Goal: Find specific page/section

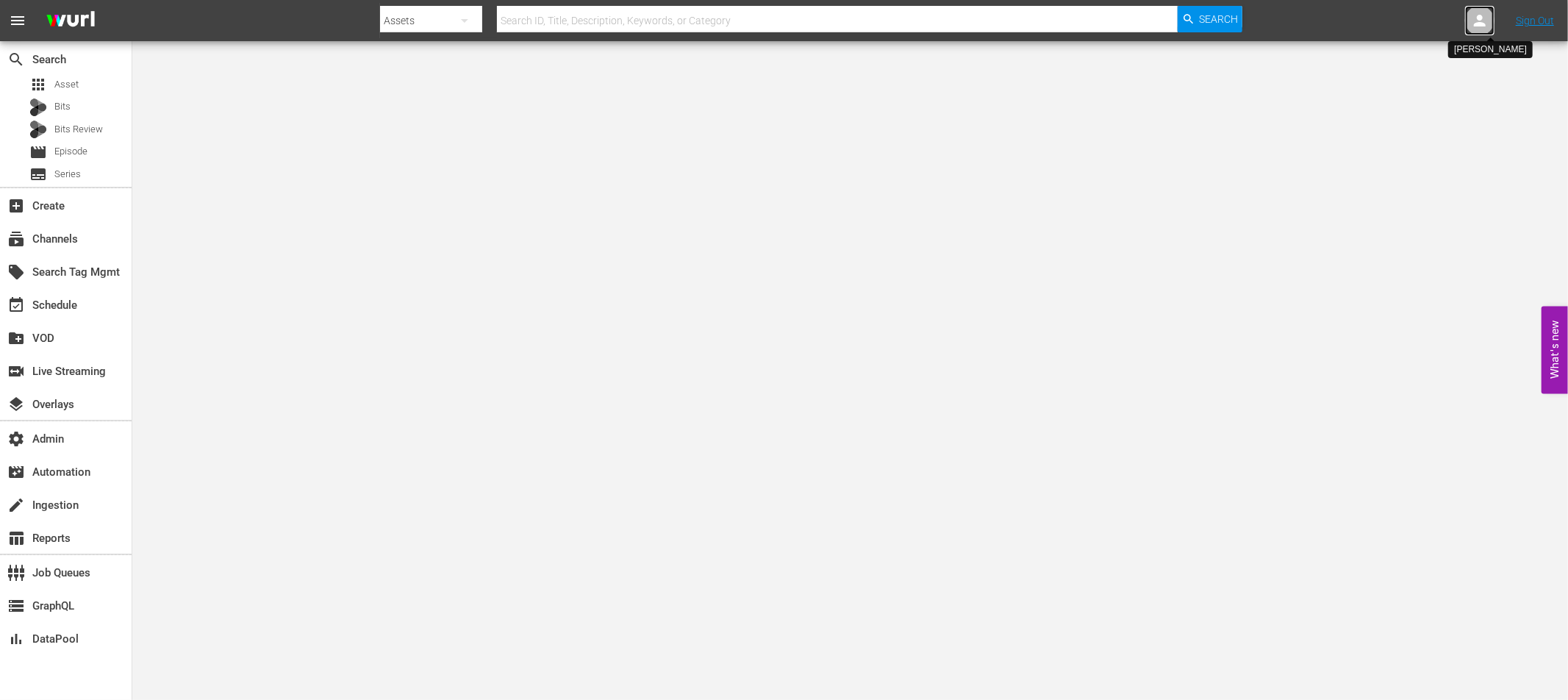
click at [1477, 23] on icon at bounding box center [1479, 20] width 11 height 11
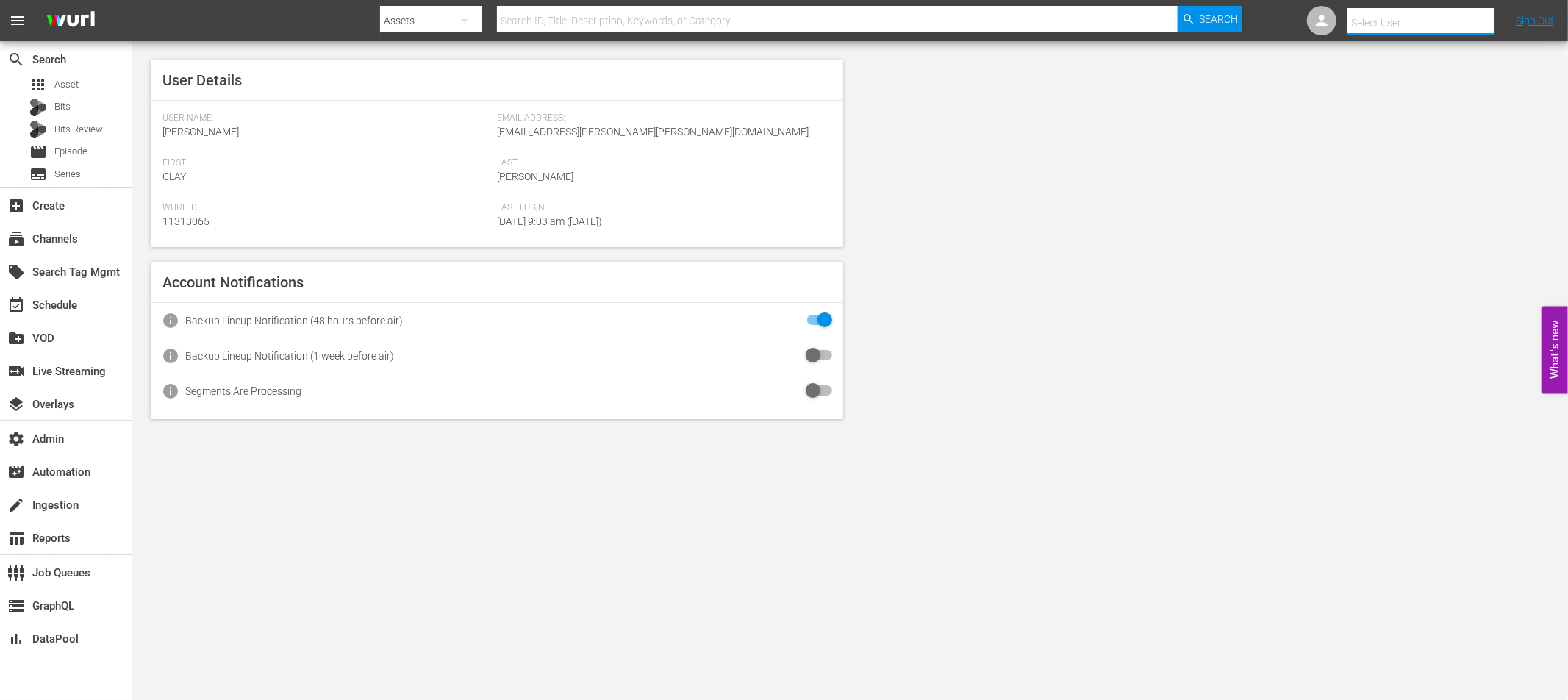
drag, startPoint x: 1375, startPoint y: 27, endPoint x: 1379, endPoint y: 39, distance: 12.6
click at [1375, 26] on input "text" at bounding box center [1442, 23] width 189 height 35
paste input "[PERSON_NAME][EMAIL_ADDRESS][PERSON_NAME][PERSON_NAME][DOMAIN_NAME]"
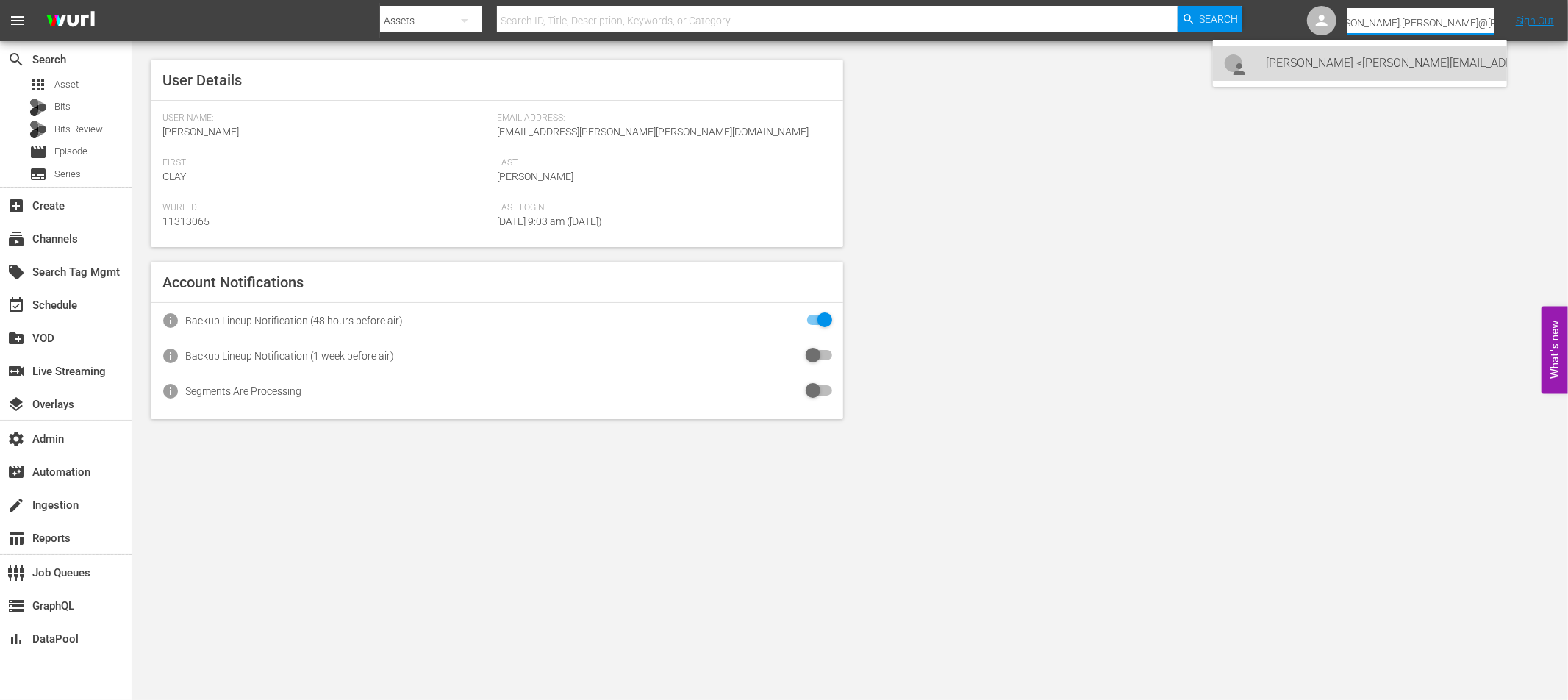
click at [1304, 61] on div "[PERSON_NAME] <[PERSON_NAME][EMAIL_ADDRESS][PERSON_NAME][PERSON_NAME][DOMAIN_NA…" at bounding box center [1381, 63] width 230 height 35
type input "[PERSON_NAME] (11313924)"
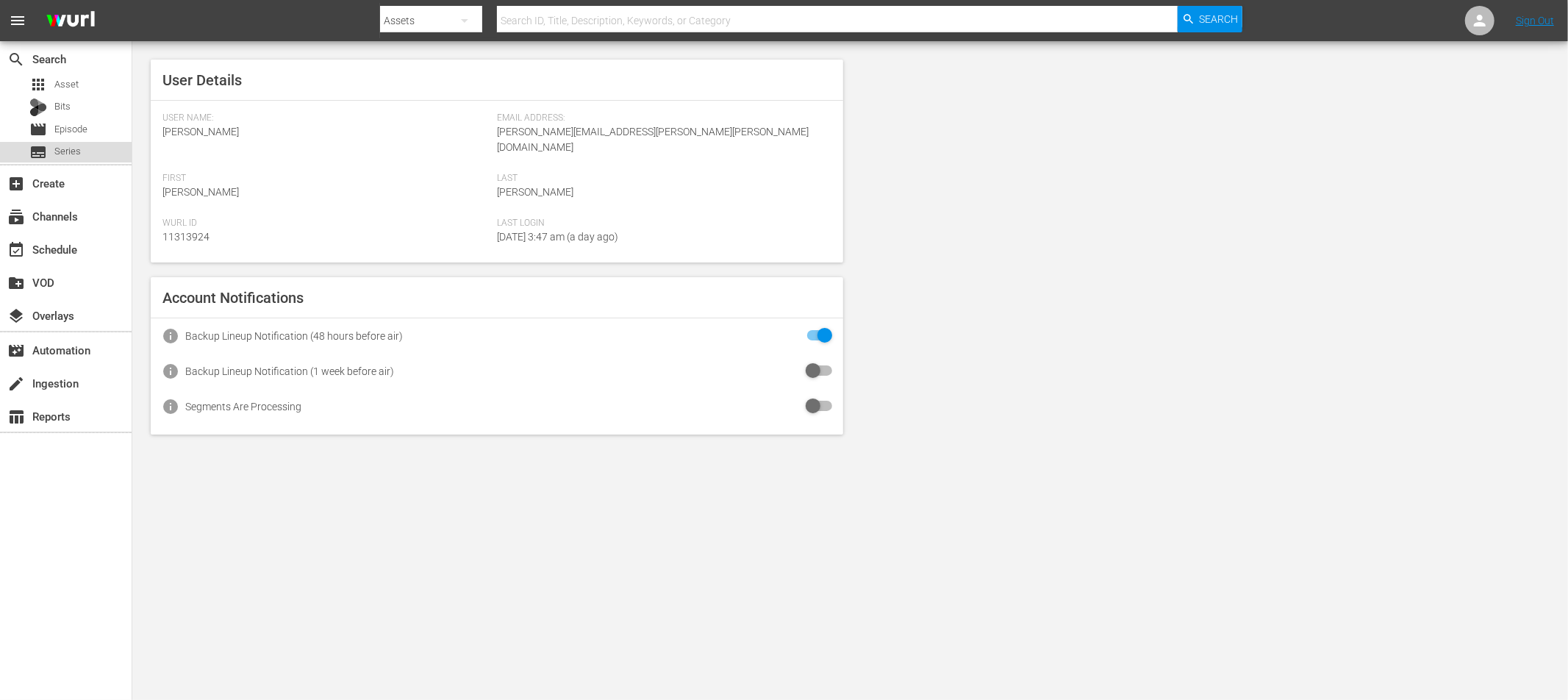
click at [70, 152] on span "Series" at bounding box center [68, 151] width 26 height 15
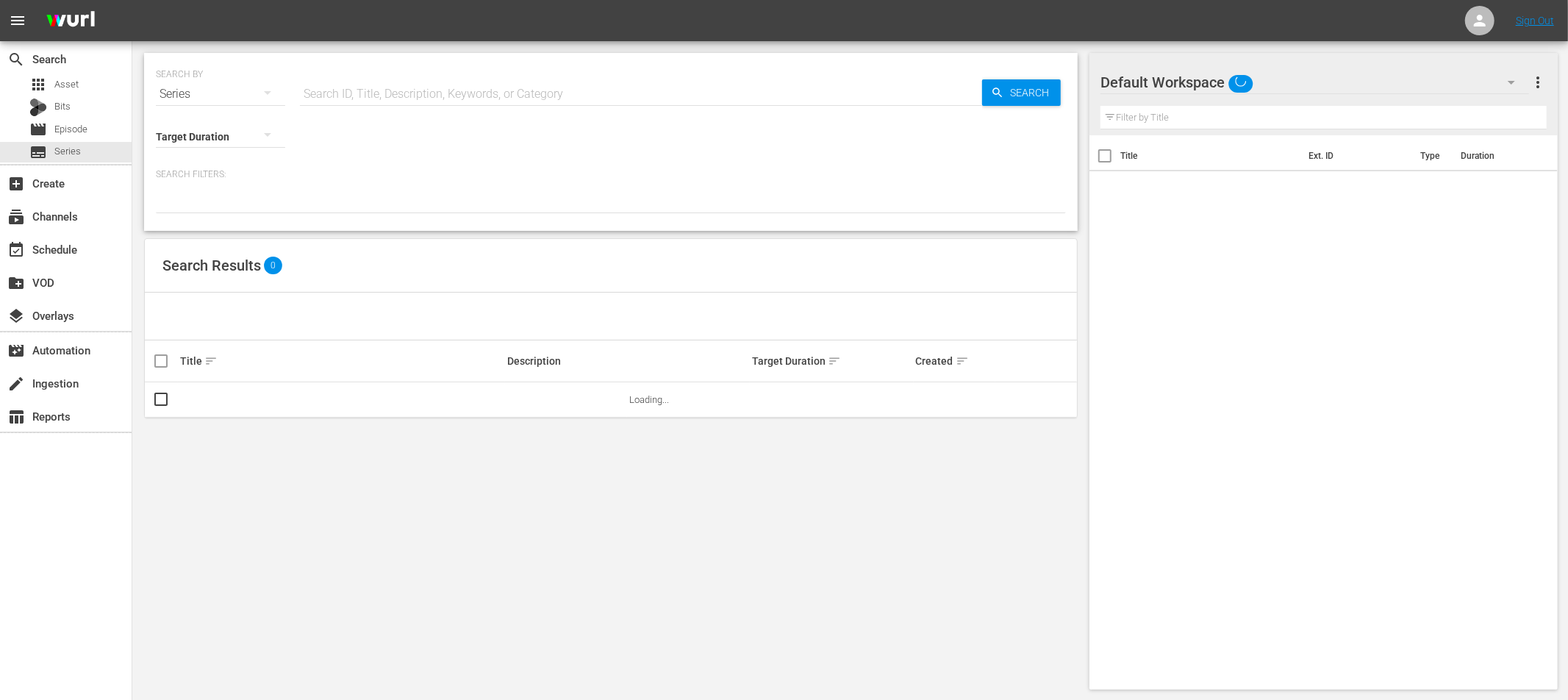
click at [387, 96] on input "text" at bounding box center [641, 94] width 682 height 35
paste input "Hitler’s Displaced War Children"
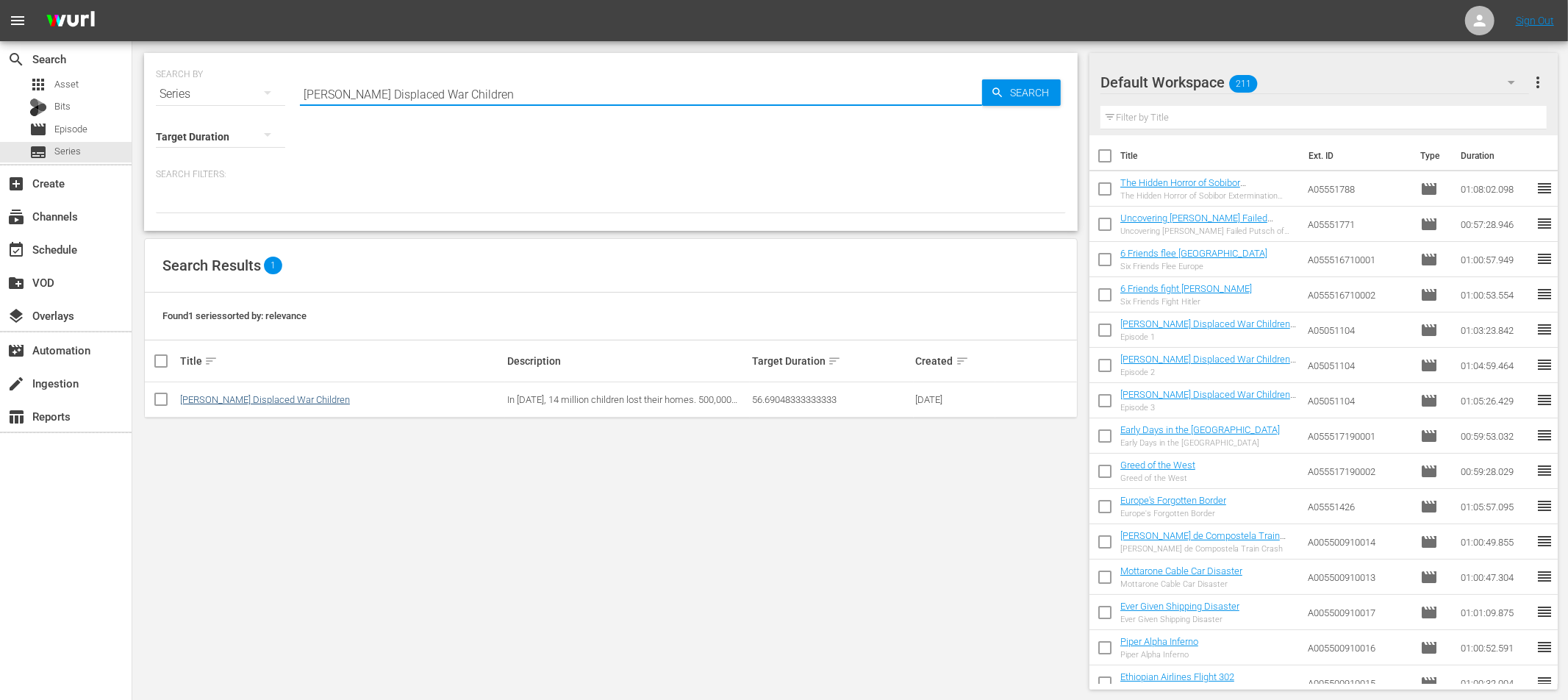
type input "Hitler’s Displaced War Children"
click at [281, 398] on link "Hitler's Displaced War Children" at bounding box center [265, 399] width 170 height 11
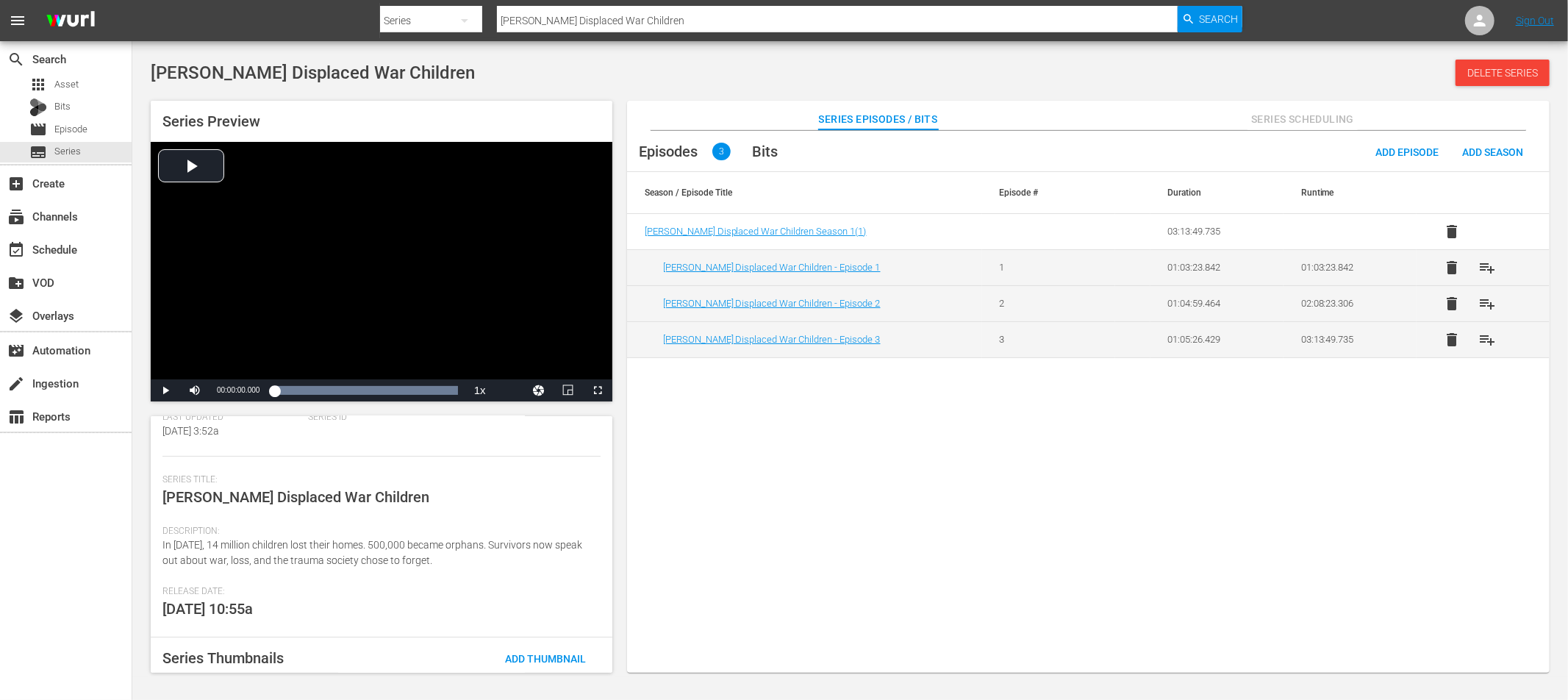
scroll to position [223, 0]
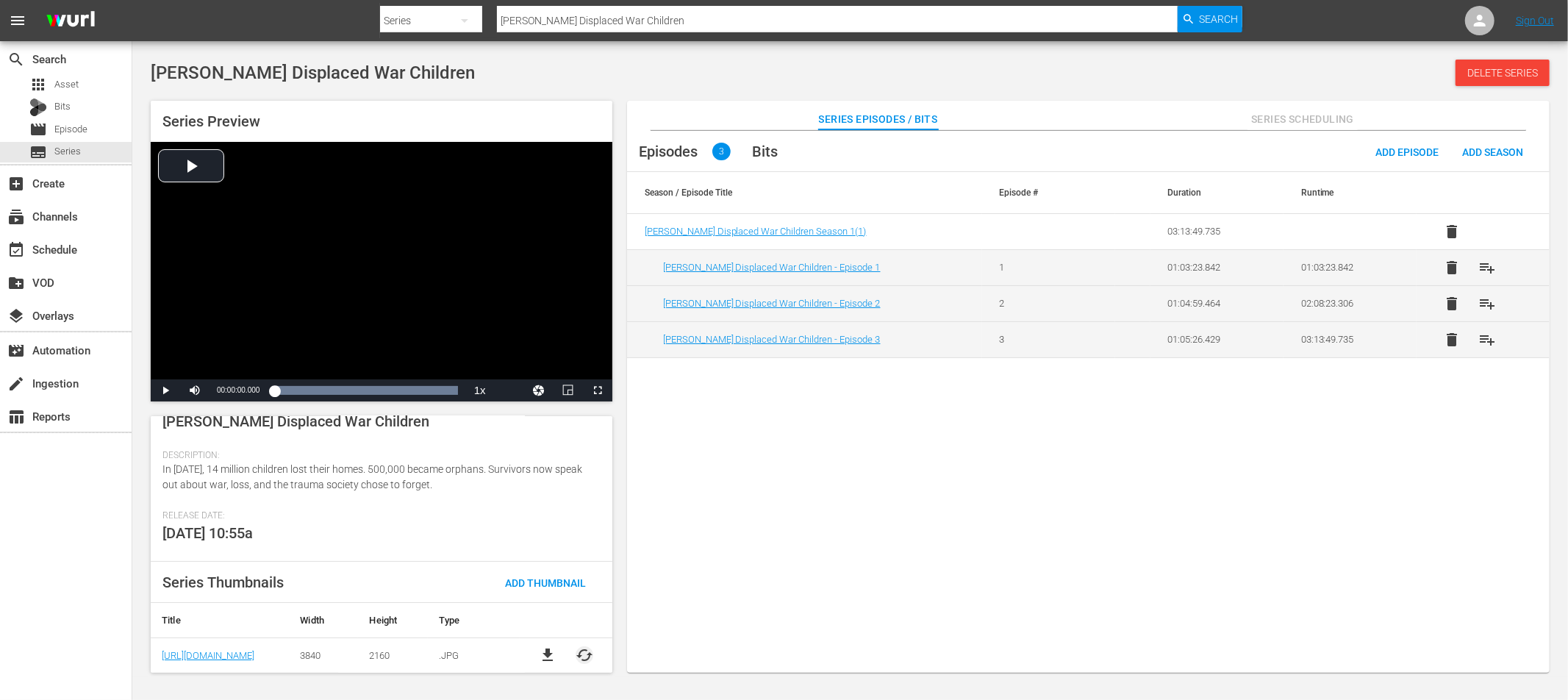
click at [579, 654] on span "cached" at bounding box center [585, 655] width 18 height 18
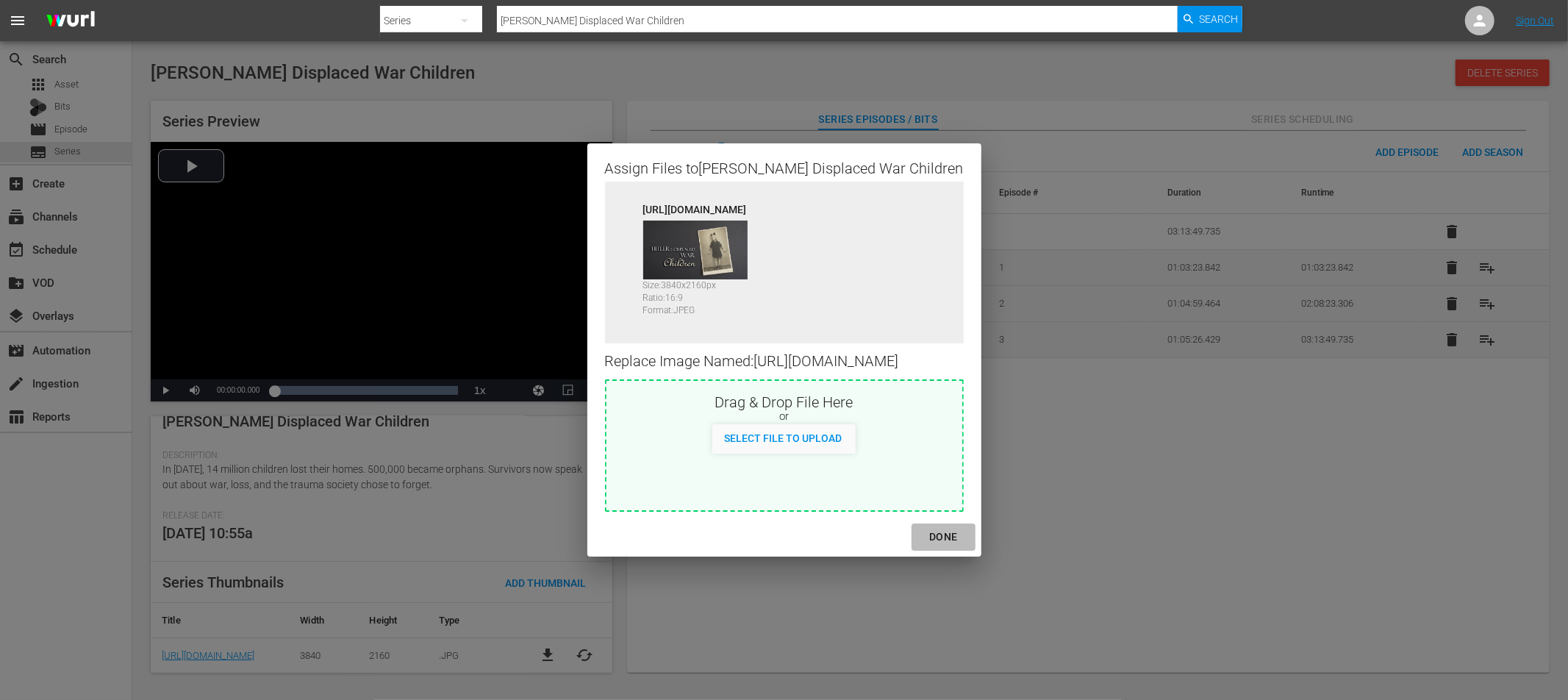
click at [964, 546] on div "DONE" at bounding box center [943, 537] width 52 height 18
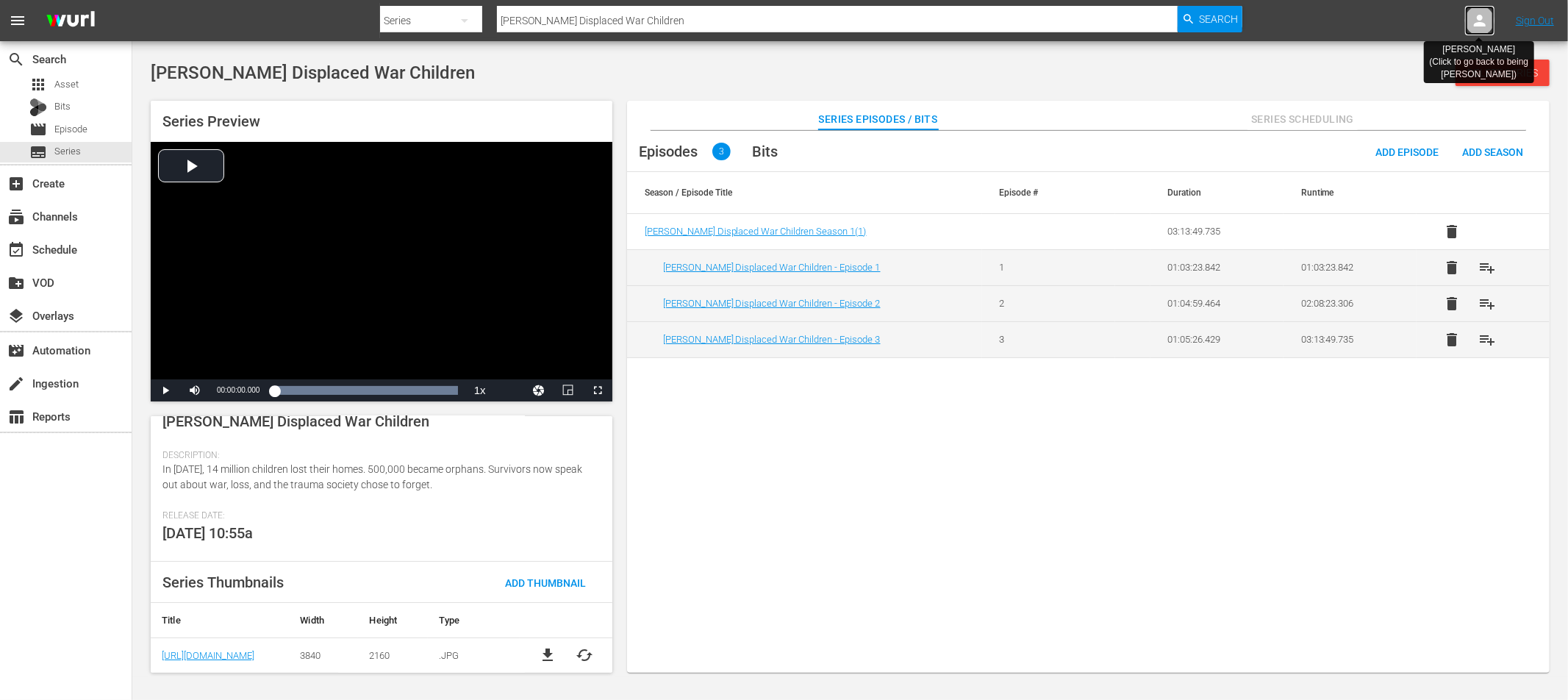
click at [1491, 20] on div at bounding box center [1480, 21] width 30 height 30
